Goal: Task Accomplishment & Management: Complete application form

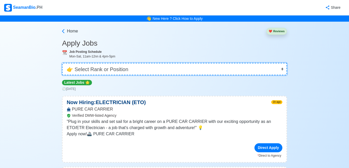
click at [127, 68] on select "👉 Select Rank or Position Master Chief Officer 2nd Officer 3rd Officer Junior O…" at bounding box center [174, 69] width 225 height 12
select select "3rd Officer"
click at [62, 63] on select "👉 Select Rank or Position Master Chief Officer 2nd Officer 3rd Officer Junior O…" at bounding box center [174, 69] width 225 height 12
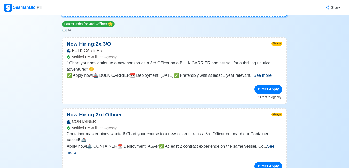
scroll to position [77, 0]
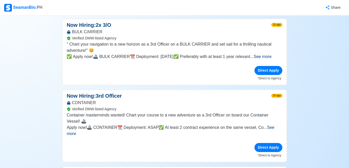
click at [269, 55] on span "See more" at bounding box center [262, 56] width 18 height 4
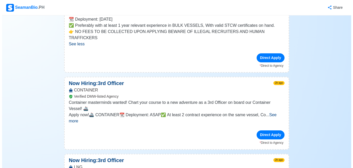
scroll to position [129, 0]
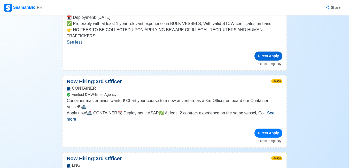
click at [264, 52] on div "Direct Apply" at bounding box center [268, 56] width 28 height 9
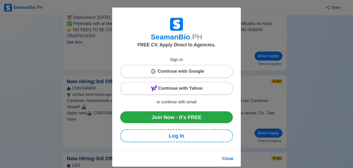
click at [218, 72] on div "Continue with Google" at bounding box center [176, 71] width 112 height 10
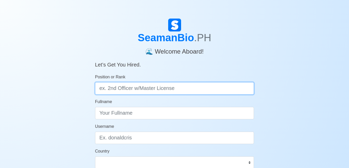
click at [202, 94] on input "Position or Rank" at bounding box center [174, 88] width 159 height 12
click at [204, 87] on input "Position or Rank" at bounding box center [174, 88] width 159 height 12
type input "3rd Officer"
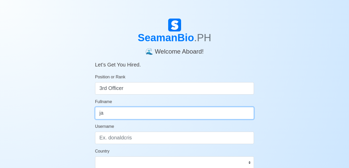
type input "j"
type input "James Calatrava"
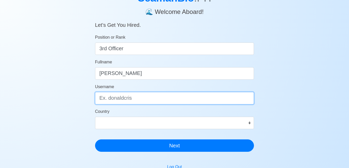
scroll to position [52, 0]
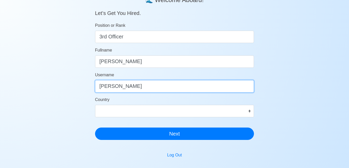
type input "james"
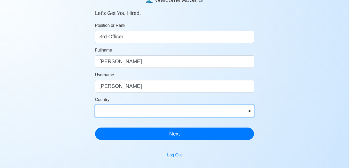
click at [205, 109] on select "Afghanistan Åland Islands Albania Algeria American Samoa Andorra Angola Anguill…" at bounding box center [174, 111] width 159 height 12
select select "PH"
click at [95, 105] on select "Afghanistan Åland Islands Albania Algeria American Samoa Andorra Angola Anguill…" at bounding box center [174, 111] width 159 height 12
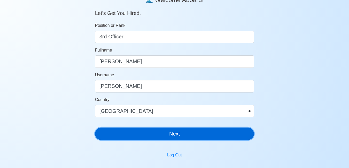
click at [154, 134] on button "Next" at bounding box center [174, 134] width 159 height 12
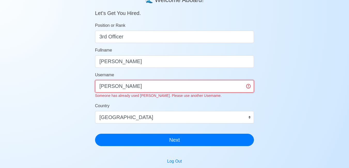
click at [157, 85] on input "james" at bounding box center [174, 86] width 159 height 12
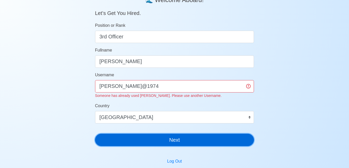
click at [194, 140] on button "Next" at bounding box center [174, 140] width 159 height 12
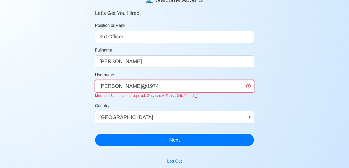
click at [120, 88] on input "james@1974" at bounding box center [174, 86] width 159 height 12
drag, startPoint x: 117, startPoint y: 85, endPoint x: 122, endPoint y: 86, distance: 5.3
click at [117, 85] on input "james@1974" at bounding box center [174, 86] width 159 height 12
click at [145, 90] on input "james1974" at bounding box center [174, 86] width 159 height 12
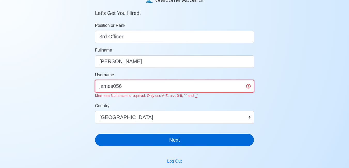
type input "james056"
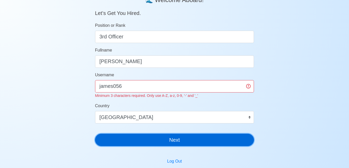
click at [169, 142] on div "SeamanBio .PH 🌊 Welcome Aboard! Let’s Get You Hired. Position or Rank 3rd Offic…" at bounding box center [174, 59] width 159 height 184
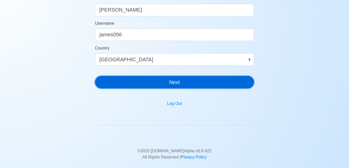
click at [189, 84] on button "Next" at bounding box center [174, 82] width 159 height 12
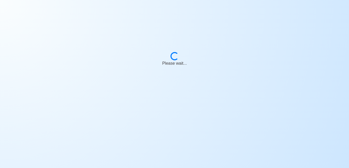
scroll to position [6, 0]
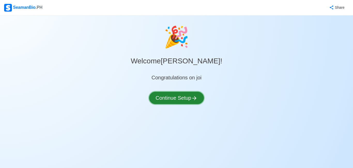
click at [188, 101] on button "Continue Setup" at bounding box center [176, 98] width 55 height 12
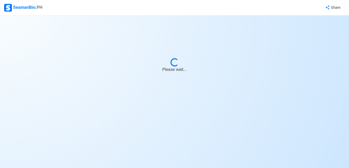
select select "Visible for Hiring"
select select "PH"
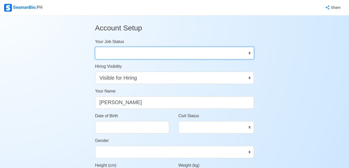
drag, startPoint x: 205, startPoint y: 53, endPoint x: 205, endPoint y: 57, distance: 3.1
click at [205, 54] on select "Onboard Actively Looking for Job Not Looking for Job" at bounding box center [174, 53] width 159 height 12
select select "Actively Looking for Job"
click at [95, 47] on select "Onboard Actively Looking for Job Not Looking for Job" at bounding box center [174, 53] width 159 height 12
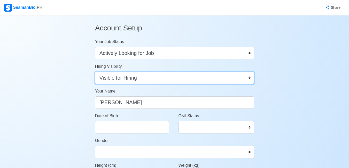
click at [210, 79] on select "Visible for Hiring Not Visible for Hiring" at bounding box center [174, 78] width 159 height 12
click at [95, 72] on select "Visible for Hiring Not Visible for Hiring" at bounding box center [174, 78] width 159 height 12
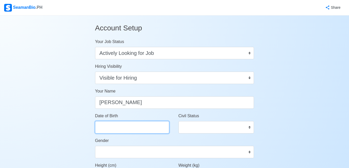
click at [130, 129] on input "Date of Birth" at bounding box center [132, 127] width 74 height 12
select select "****"
select select "******"
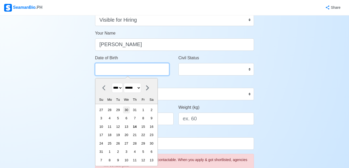
scroll to position [77, 0]
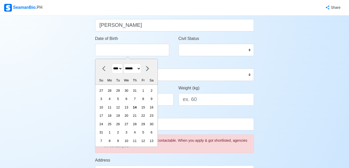
click at [118, 69] on select "**** **** **** **** **** **** **** **** **** **** **** **** **** **** **** ****…" at bounding box center [117, 69] width 11 height 10
select select "****"
click at [112, 64] on select "**** **** **** **** **** **** **** **** **** **** **** **** **** **** **** ****…" at bounding box center [117, 69] width 11 height 10
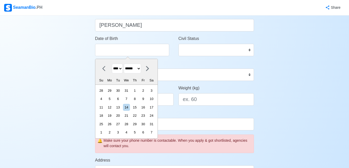
click at [139, 70] on select "******* ******** ***** ***** *** **** **** ****** ********* ******* ******** **…" at bounding box center [132, 69] width 17 height 10
select select "*****"
click at [126, 64] on select "******* ******** ***** ***** *** **** **** ****** ********* ******* ******** **…" at bounding box center [132, 69] width 17 height 10
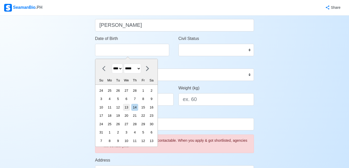
click at [130, 108] on div "13" at bounding box center [126, 107] width 7 height 7
type input "03/13/1974"
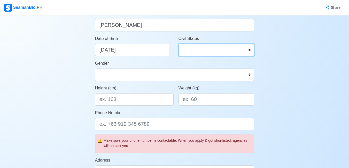
click at [217, 48] on select "Single Married Widowed Separated" at bounding box center [216, 50] width 76 height 12
select select "Married"
click at [178, 44] on select "Single Married Widowed Separated" at bounding box center [216, 50] width 76 height 12
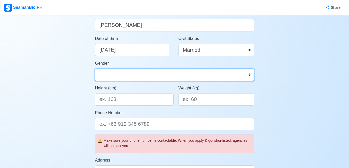
click at [194, 78] on select "Male Female" at bounding box center [174, 75] width 159 height 12
select select "[DEMOGRAPHIC_DATA]"
click at [95, 69] on select "Male Female" at bounding box center [174, 75] width 159 height 12
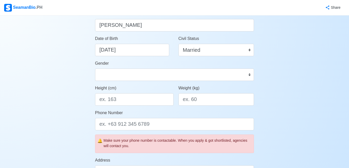
click at [182, 91] on label "Weight (kg)" at bounding box center [188, 88] width 21 height 6
click at [182, 93] on input "Weight (kg)" at bounding box center [216, 99] width 76 height 12
type input "63"
click at [137, 100] on input "Height (cm)" at bounding box center [134, 99] width 78 height 12
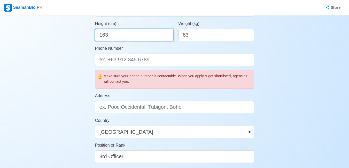
scroll to position [155, 0]
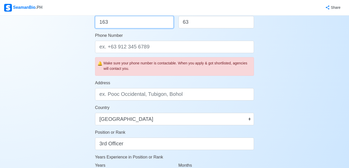
type input "163"
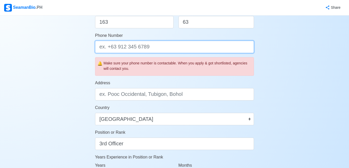
click at [142, 48] on input "Phone Number" at bounding box center [174, 47] width 159 height 12
click at [109, 48] on input "639294239225" at bounding box center [174, 47] width 159 height 12
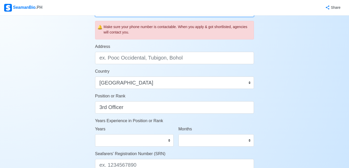
scroll to position [206, 0]
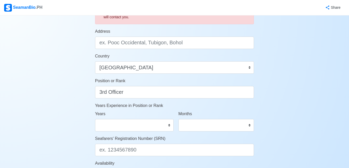
type input "639394239225"
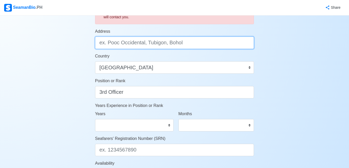
click at [132, 44] on input "Address" at bounding box center [174, 43] width 159 height 12
click at [179, 45] on input "Address" at bounding box center [174, 43] width 159 height 12
paste input "Blk. 65 Lot 29 Pla-Pla St. Pangarap Village, Caloocan City"
drag, startPoint x: 155, startPoint y: 44, endPoint x: 86, endPoint y: 45, distance: 69.4
click at [86, 45] on div "Account Setup Your Job Status Onboard Actively Looking for Job Not Looking for …" at bounding box center [174, 35] width 349 height 452
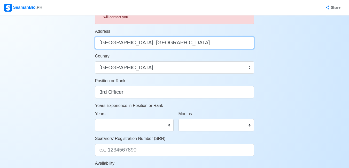
type input "Pangarap Village, Caloocan City"
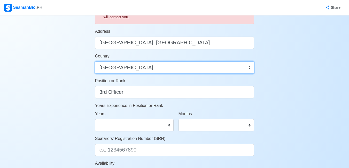
click at [129, 72] on select "Afghanistan Åland Islands Albania Algeria American Samoa Andorra Angola Anguill…" at bounding box center [174, 67] width 159 height 12
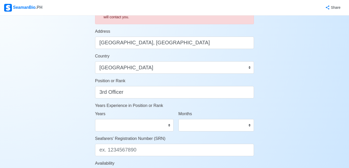
click at [133, 80] on div "Position or Rank 3rd Officer" at bounding box center [174, 88] width 159 height 21
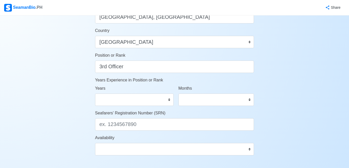
scroll to position [284, 0]
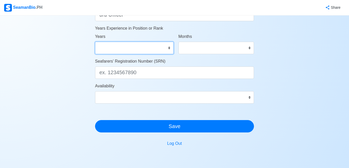
click at [138, 49] on select "0 1 2 3 4 5 6 7 8 9 10 11 12 13 14 15 16 17 18 19 20 21 22 23 24 25 26 27 28 29…" at bounding box center [134, 48] width 78 height 12
select select "6"
click at [95, 42] on select "0 1 2 3 4 5 6 7 8 9 10 11 12 13 14 15 16 17 18 19 20 21 22 23 24 25 26 27 28 29…" at bounding box center [134, 48] width 78 height 12
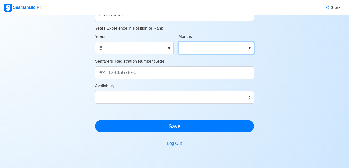
click at [208, 44] on select "0 1 2 3 4 5 6 7 8 9 10 11" at bounding box center [216, 48] width 76 height 12
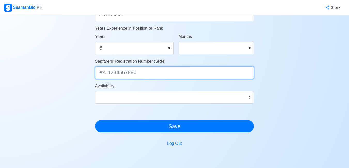
click at [144, 71] on input "Seafarers' Registration Number (SRN)" at bounding box center [174, 73] width 159 height 12
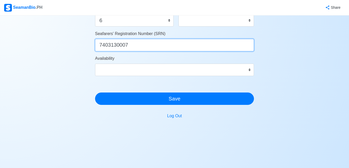
scroll to position [312, 0]
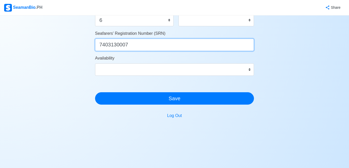
type input "7403130007"
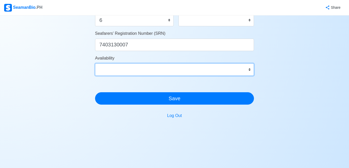
click at [149, 68] on select "Immediate Sep 2025 Oct 2025 Nov 2025 Dec 2025 Jan 2026 Feb 2026 Mar 2026 Apr 20…" at bounding box center [174, 69] width 159 height 12
select select "4102416000000"
click at [95, 63] on select "Immediate Sep 2025 Oct 2025 Nov 2025 Dec 2025 Jan 2026 Feb 2026 Mar 2026 Apr 20…" at bounding box center [174, 69] width 159 height 12
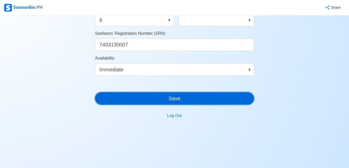
click at [171, 98] on button "Save" at bounding box center [174, 98] width 159 height 12
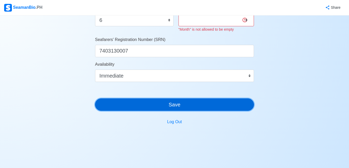
scroll to position [260, 0]
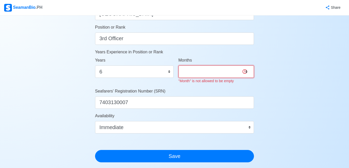
click at [208, 73] on select "0 1 2 3 4 5 6 7 8 9 10 11" at bounding box center [216, 72] width 76 height 12
select select "11"
click at [178, 66] on select "0 1 2 3 4 5 6 7 8 9 10 11" at bounding box center [216, 72] width 76 height 12
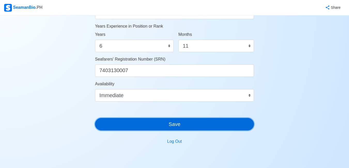
scroll to position [312, 0]
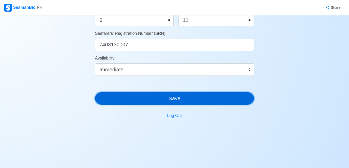
click at [203, 99] on button "Save" at bounding box center [174, 98] width 159 height 12
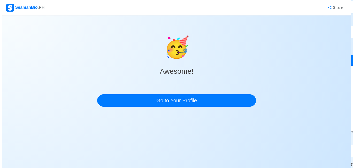
scroll to position [0, 0]
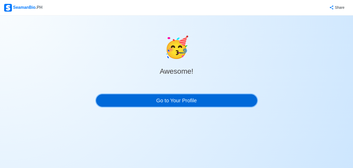
click at [166, 101] on link "Go to Your Profile" at bounding box center [176, 100] width 161 height 12
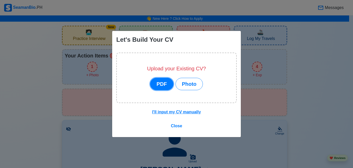
click at [160, 84] on button "PDF" at bounding box center [161, 84] width 23 height 12
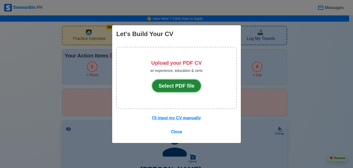
click at [161, 84] on button "Select PDF file" at bounding box center [176, 86] width 49 height 12
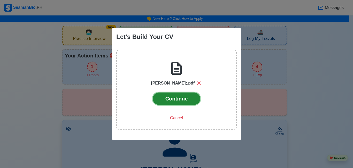
click at [185, 100] on button "Continue" at bounding box center [177, 99] width 48 height 12
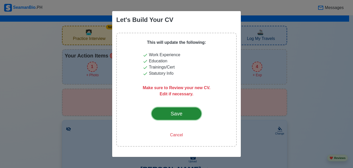
click at [180, 115] on div "Save" at bounding box center [176, 114] width 24 height 8
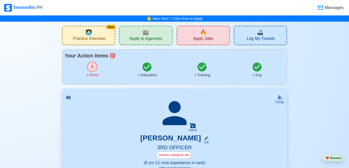
click at [159, 38] on span "Apply to Agencies" at bounding box center [145, 39] width 33 height 6
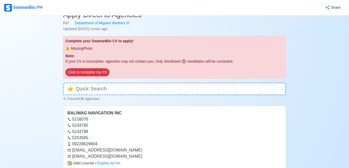
scroll to position [26, 0]
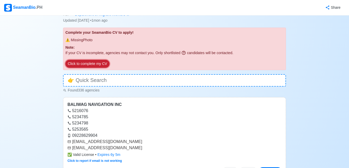
click at [102, 66] on button "Click to complete my CV" at bounding box center [87, 64] width 44 height 8
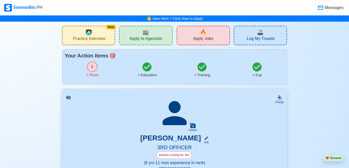
click at [266, 69] on div "Exp" at bounding box center [256, 70] width 55 height 16
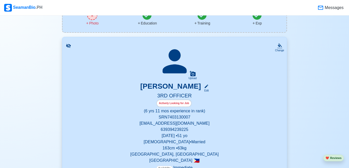
scroll to position [52, 0]
click at [190, 73] on icon at bounding box center [192, 73] width 6 height 5
click at [0, 0] on input "Upload" at bounding box center [0, 0] width 0 height 0
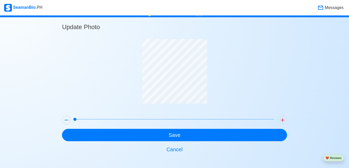
scroll to position [4, 0]
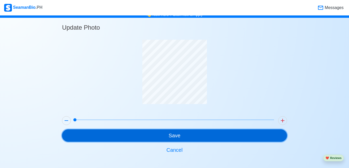
click at [212, 130] on button "Save" at bounding box center [174, 136] width 225 height 12
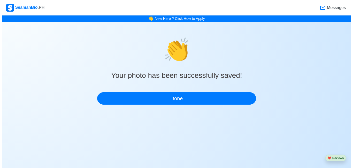
scroll to position [0, 0]
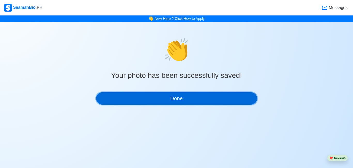
click at [200, 98] on button "Done" at bounding box center [176, 98] width 161 height 12
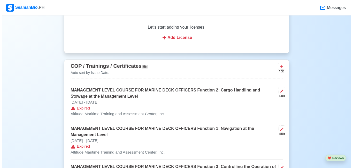
scroll to position [516, 0]
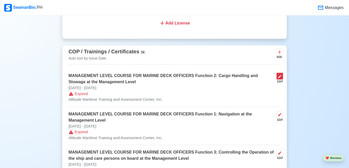
click at [281, 79] on icon at bounding box center [279, 77] width 4 height 4
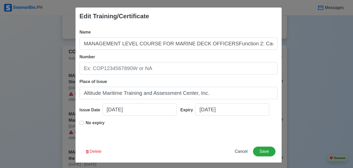
click at [90, 125] on p "No expiry" at bounding box center [95, 123] width 19 height 6
type input "MANAGEMENT LEVEL COURSE FOR MARINE DECK OFFICERSFunction 2: Cargo Handling and …"
type input "[DATE]"
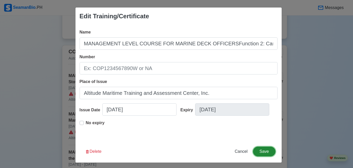
click at [266, 150] on button "Save" at bounding box center [264, 152] width 22 height 10
type input "MANAGEMENT LEVEL COURSE FOR MARINE DECK OFFICERSFunction 2: Cargo Handling and …"
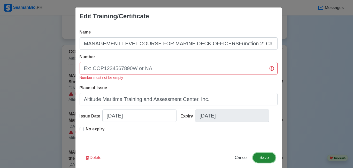
scroll to position [8, 0]
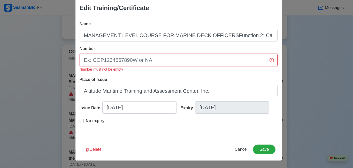
click at [182, 60] on input "Number" at bounding box center [178, 60] width 198 height 12
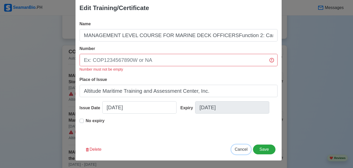
click at [236, 146] on button "Cancel" at bounding box center [241, 150] width 20 height 10
type input "[DATE]"
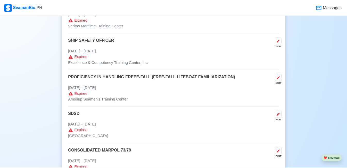
scroll to position [1322, 0]
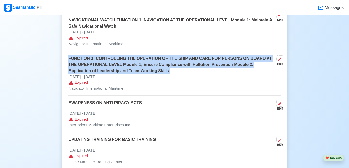
drag, startPoint x: 339, startPoint y: 44, endPoint x: 338, endPoint y: 39, distance: 4.7
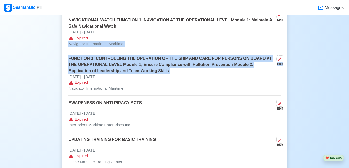
drag, startPoint x: 344, startPoint y: 65, endPoint x: 346, endPoint y: 51, distance: 13.8
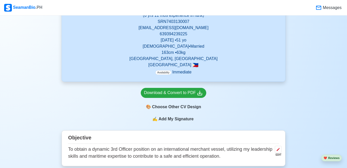
scroll to position [34, 0]
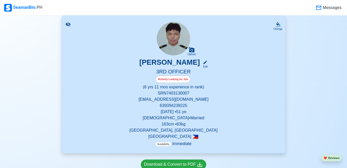
click at [329, 9] on span "Messages" at bounding box center [332, 8] width 20 height 6
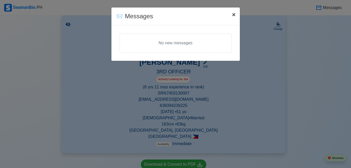
click at [235, 16] on span "×" at bounding box center [234, 14] width 4 height 7
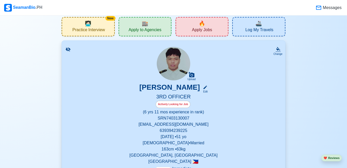
scroll to position [0, 0]
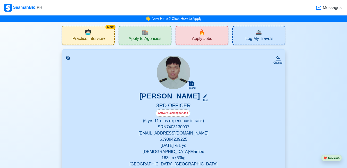
click at [161, 41] on span "Apply to Agencies" at bounding box center [145, 39] width 33 height 6
click at [192, 37] on div "🔥 Apply Jobs" at bounding box center [202, 35] width 53 height 19
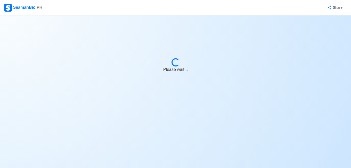
select select "3rd Officer"
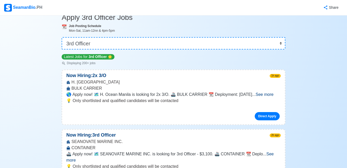
scroll to position [52, 0]
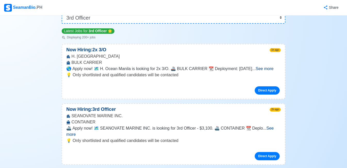
click at [271, 69] on span "See more" at bounding box center [265, 69] width 18 height 4
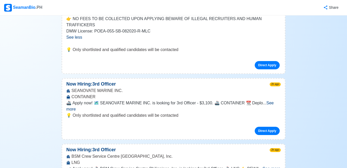
scroll to position [155, 0]
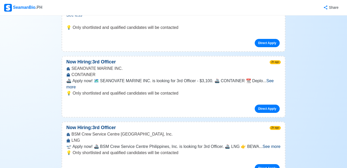
click at [272, 79] on span "See more" at bounding box center [170, 84] width 208 height 11
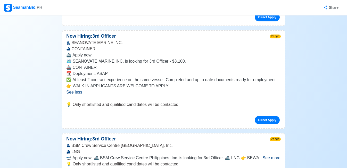
scroll to position [206, 0]
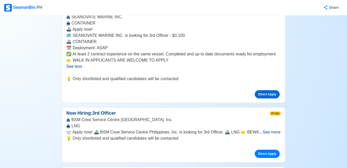
click at [272, 90] on link "Direct Apply" at bounding box center [267, 94] width 25 height 8
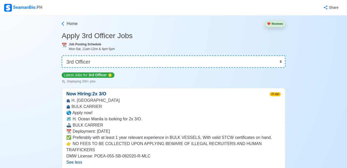
scroll to position [0, 0]
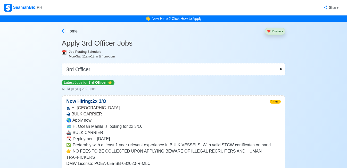
click at [186, 19] on link "New Here ? Click How to Apply" at bounding box center [177, 19] width 50 height 4
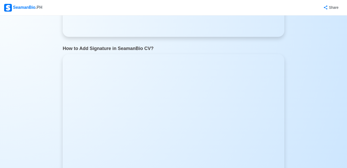
scroll to position [439, 0]
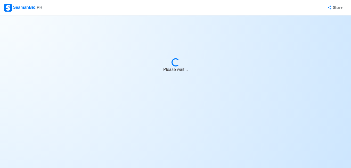
select select "3rd Officer"
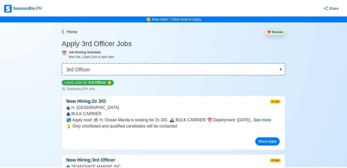
scroll to position [77, 0]
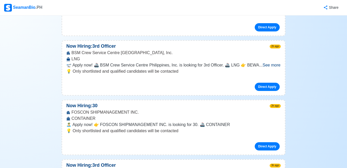
click at [265, 63] on span "See more" at bounding box center [272, 65] width 18 height 4
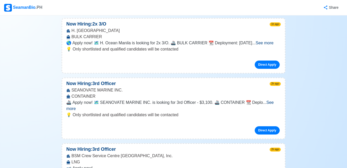
scroll to position [0, 0]
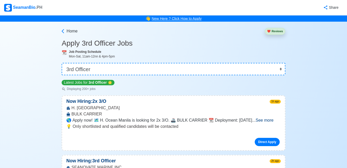
click at [193, 18] on link "New Here ? Click How to Apply" at bounding box center [177, 19] width 50 height 4
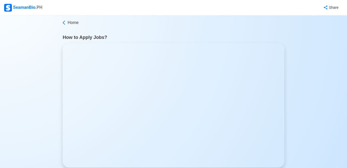
scroll to position [103, 0]
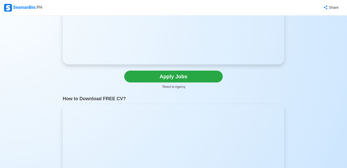
click at [65, 24] on iframe at bounding box center [174, 2] width 222 height 125
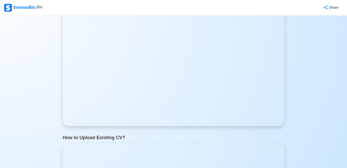
scroll to position [645, 0]
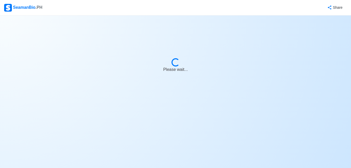
select select "3rd Officer"
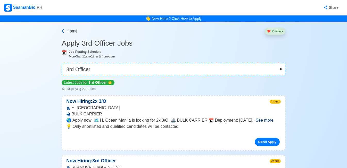
click at [62, 30] on icon at bounding box center [62, 31] width 5 height 5
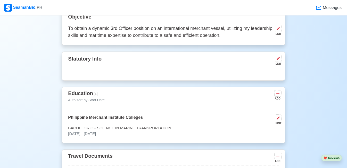
scroll to position [258, 0]
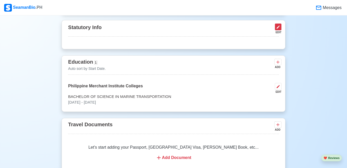
click at [278, 26] on button at bounding box center [278, 26] width 7 height 7
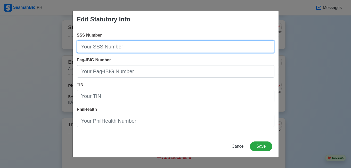
click at [216, 48] on input "SSS Number" at bounding box center [176, 47] width 198 height 12
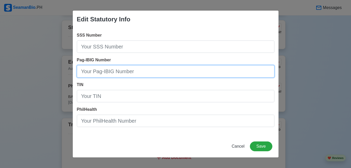
click at [215, 74] on input "Pag-IBIG Number" at bounding box center [176, 71] width 198 height 12
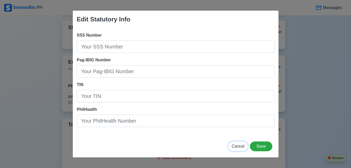
click at [234, 145] on span "Cancel" at bounding box center [238, 146] width 13 height 4
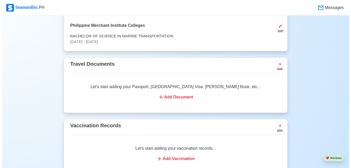
scroll to position [310, 0]
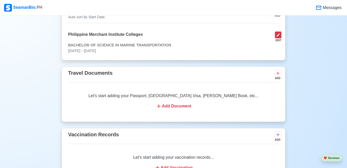
click at [280, 37] on button at bounding box center [278, 34] width 7 height 7
select select "August"
select select "1992"
select select "August"
select select "1994"
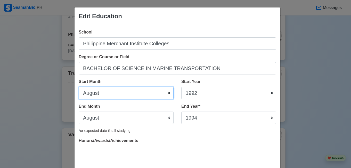
click at [132, 91] on select "January February March April May June July August September October November De…" at bounding box center [126, 93] width 95 height 12
click at [168, 91] on select "January February March April May June July August September October November De…" at bounding box center [126, 93] width 95 height 12
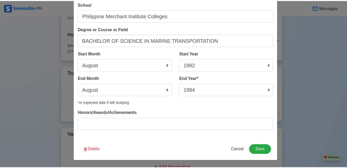
scroll to position [28, 0]
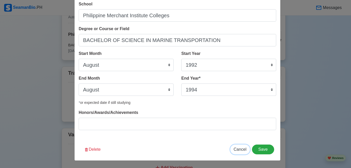
click at [236, 149] on span "Cancel" at bounding box center [240, 149] width 13 height 4
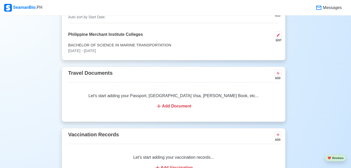
select select
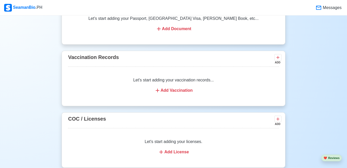
scroll to position [361, 0]
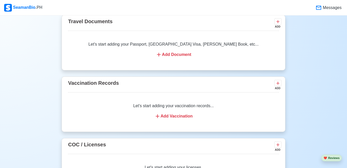
click at [174, 57] on div "Add Document" at bounding box center [173, 55] width 198 height 6
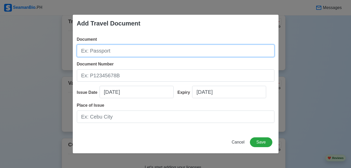
click at [173, 49] on input "Document" at bounding box center [176, 51] width 198 height 12
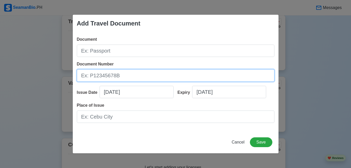
click at [179, 78] on input "Document Number" at bounding box center [176, 75] width 198 height 12
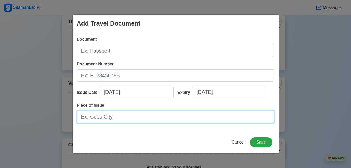
click at [164, 117] on input "Place of Issue" at bounding box center [176, 117] width 198 height 12
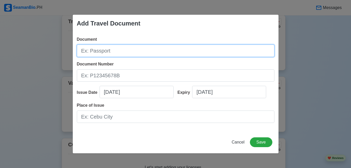
click at [155, 48] on input "Document" at bounding box center [176, 51] width 198 height 12
type input "Passport"
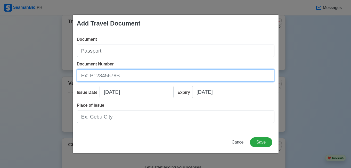
paste input "P5591125B"
type input "P5591125B"
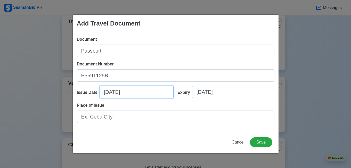
click at [138, 91] on input "[DATE]" at bounding box center [137, 92] width 74 height 12
click at [107, 93] on input "[DATE]" at bounding box center [137, 92] width 74 height 12
select select "****"
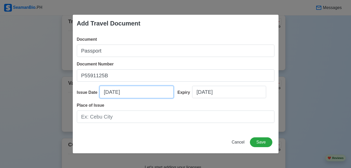
select select "******"
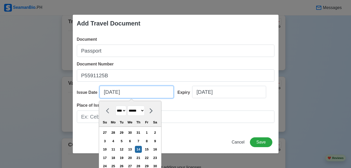
click at [122, 91] on input "[DATE]" at bounding box center [137, 92] width 74 height 12
click at [131, 92] on input "[DATE]" at bounding box center [137, 92] width 74 height 12
type input "[DATE]"
select select "****"
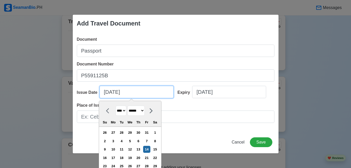
type input "[DATE]"
click at [120, 109] on select "**** **** **** **** **** **** **** **** **** **** **** **** **** **** **** ****…" at bounding box center [121, 111] width 11 height 10
click at [145, 111] on select "******* ******** ***** ***** *** **** **** ****** ********* ******* ******** **…" at bounding box center [136, 111] width 17 height 10
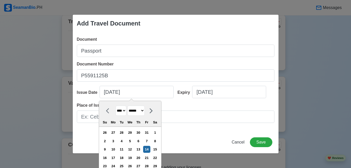
select select "*******"
click at [128, 106] on select "******* ******** ***** ***** *** **** **** ****** ********* ******* ******** **…" at bounding box center [136, 111] width 17 height 10
click at [139, 132] on div "1" at bounding box center [138, 132] width 7 height 7
type input "[DATE]"
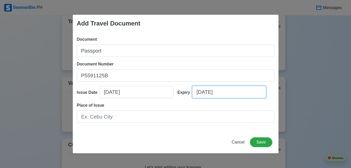
click at [225, 91] on input "[DATE]" at bounding box center [229, 92] width 74 height 12
select select "****"
select select "******"
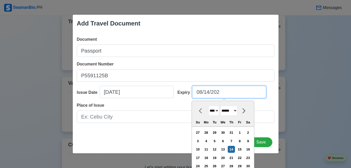
type input "[DATE]"
select select "****"
type input "[DATE]"
select select "****"
click at [208, 92] on input "[DATE]" at bounding box center [229, 92] width 74 height 12
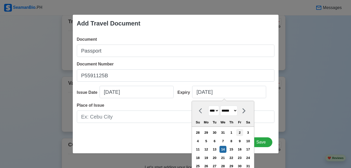
click at [242, 132] on div "2" at bounding box center [239, 132] width 7 height 7
type input "[DATE]"
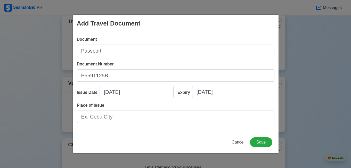
click at [236, 110] on div "Place of Issue" at bounding box center [176, 112] width 198 height 21
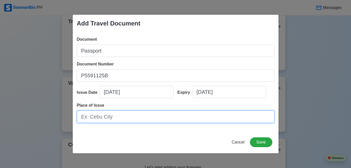
click at [241, 111] on input "Place of Issue" at bounding box center [176, 117] width 198 height 12
click at [240, 111] on input "Place of Issue" at bounding box center [176, 117] width 198 height 12
click at [242, 112] on input "Place of Issue" at bounding box center [176, 117] width 198 height 12
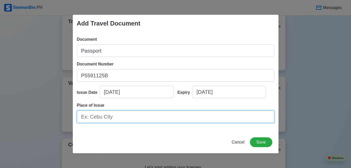
click at [242, 112] on input "Place of Issue" at bounding box center [176, 117] width 198 height 12
click at [238, 112] on input "Place of Issue" at bounding box center [176, 117] width 198 height 12
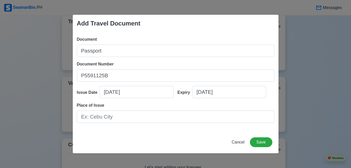
click at [240, 110] on div "Place of Issue" at bounding box center [176, 112] width 198 height 21
click at [234, 110] on div "Place of Issue" at bounding box center [176, 112] width 198 height 21
click at [239, 109] on div "Place of Issue" at bounding box center [176, 112] width 198 height 21
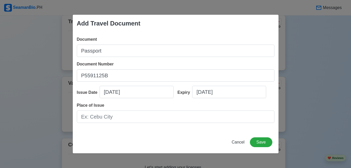
click at [239, 109] on div "Place of Issue" at bounding box center [176, 112] width 198 height 21
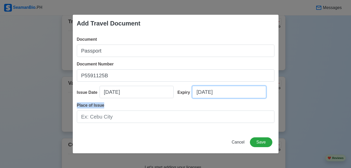
select select "****"
select select "******"
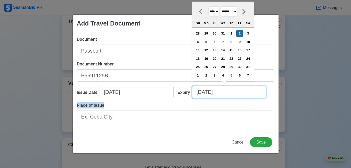
click at [213, 93] on input "[DATE]" at bounding box center [229, 92] width 74 height 12
click at [210, 93] on input "[DATE]" at bounding box center [229, 92] width 74 height 12
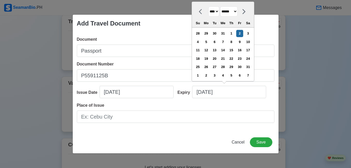
click at [238, 11] on select "******* ******** ***** ***** *** **** **** ****** ********* ******* ******** **…" at bounding box center [228, 11] width 17 height 10
click at [223, 6] on select "******* ******** ***** ***** *** **** **** ****** ********* ******* ******** **…" at bounding box center [228, 11] width 17 height 10
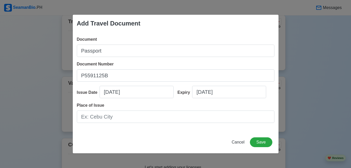
type input "[DATE]"
click at [208, 95] on input "[DATE]" at bounding box center [229, 92] width 74 height 12
select select "****"
select select "*******"
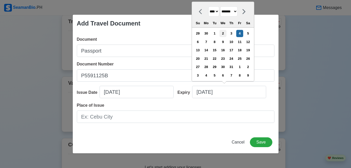
click at [227, 35] on div "2" at bounding box center [223, 33] width 7 height 7
type input "[DATE]"
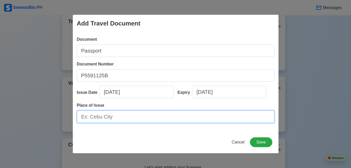
click at [186, 114] on input "Place of Issue" at bounding box center [176, 117] width 198 height 12
type input "m"
click at [136, 117] on input "[GEOGRAPHIC_DATA]" at bounding box center [176, 117] width 198 height 12
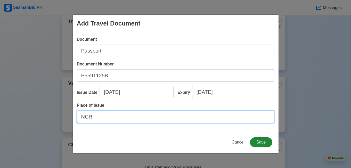
type input "NCR"
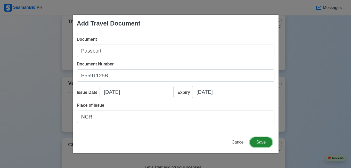
click at [267, 142] on button "Save" at bounding box center [261, 143] width 22 height 10
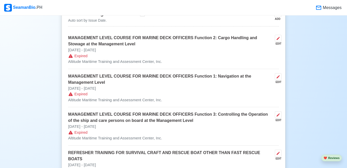
scroll to position [568, 0]
